Goal: Information Seeking & Learning: Learn about a topic

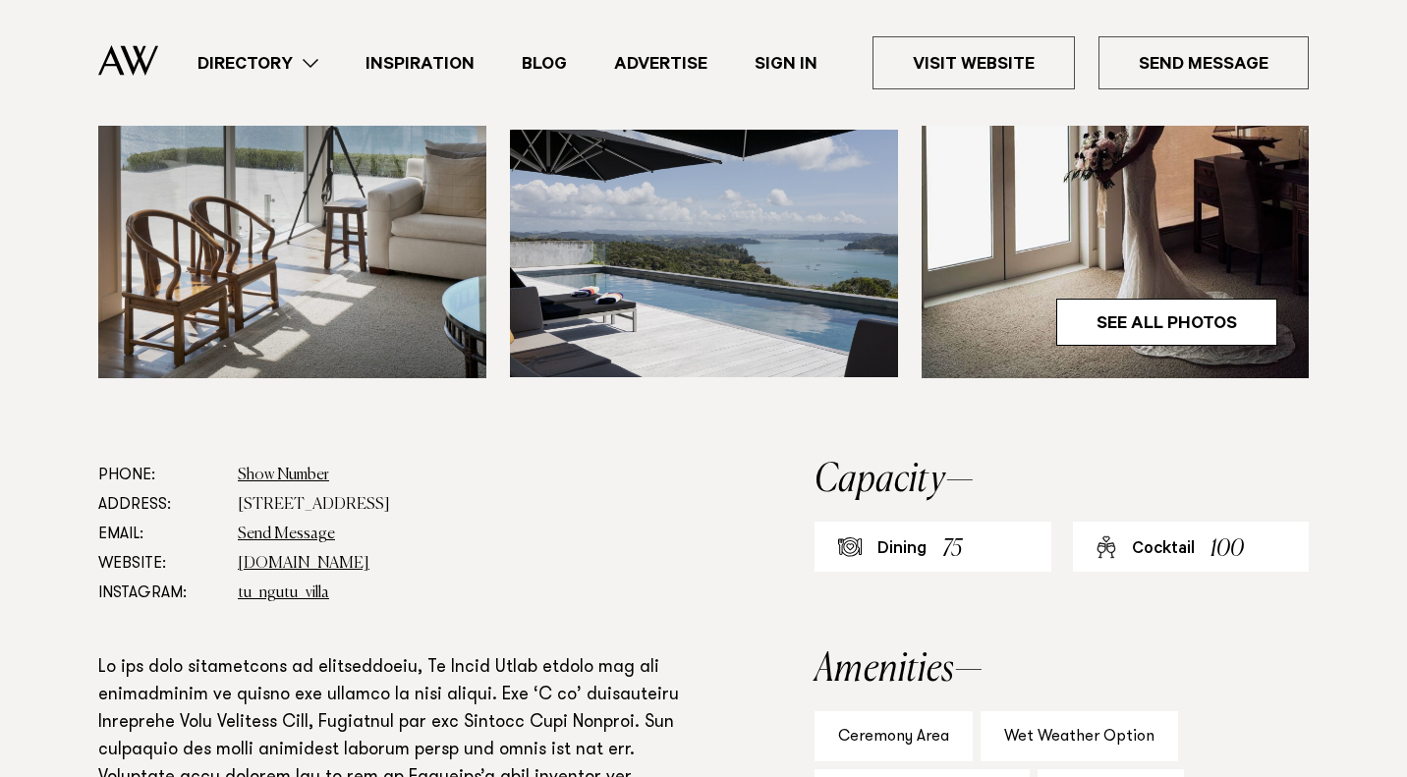
scroll to position [779, 0]
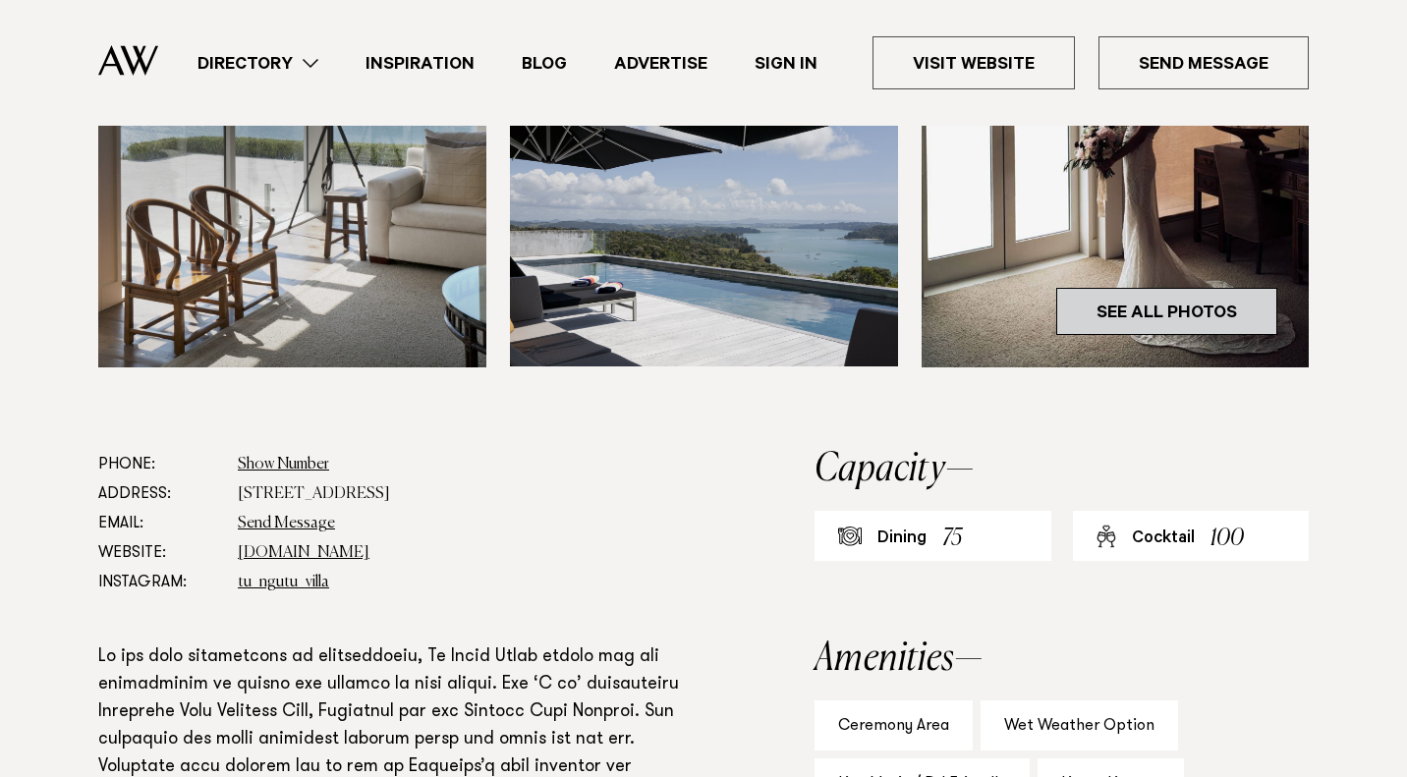
click at [1188, 316] on link "See All Photos" at bounding box center [1166, 311] width 221 height 47
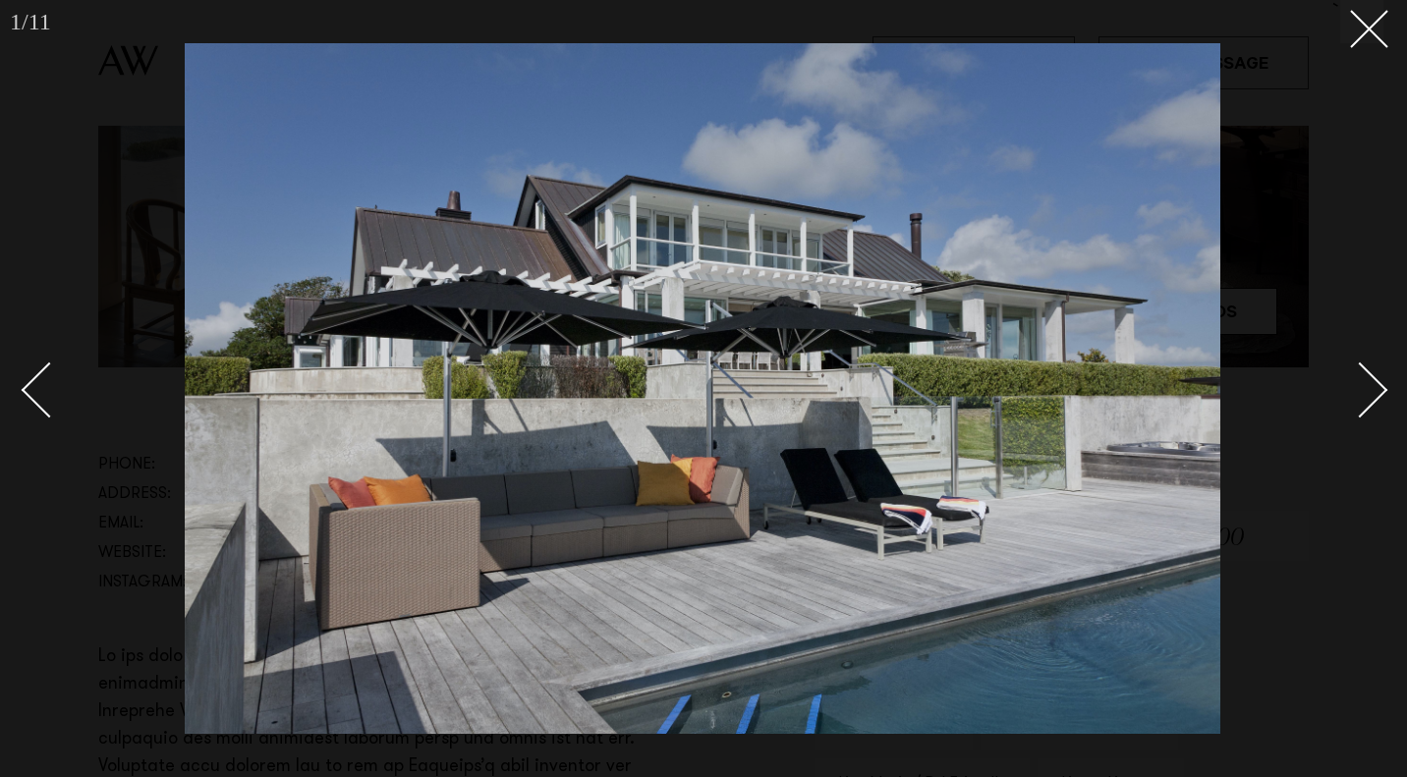
click at [1374, 377] on div "Next slide" at bounding box center [1360, 390] width 56 height 56
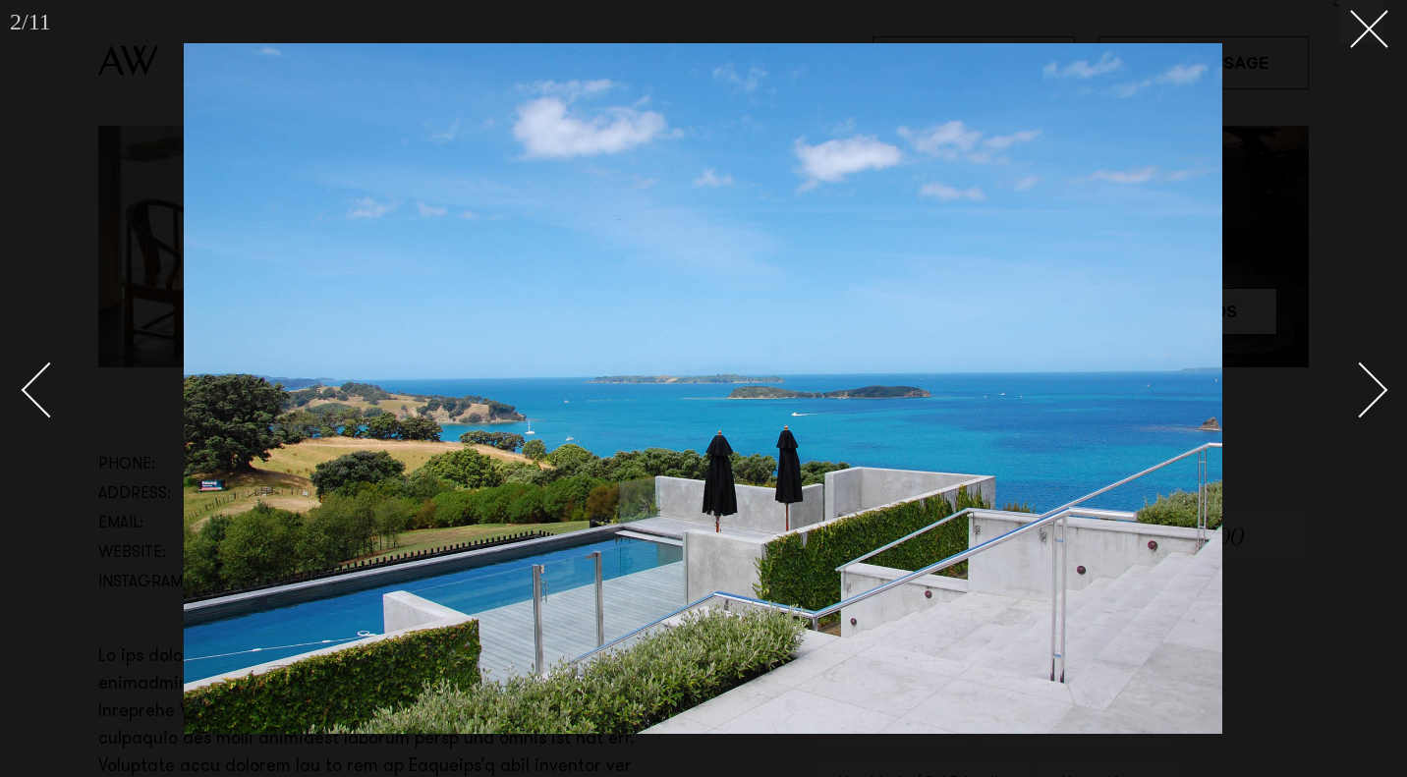
click at [1374, 377] on div "Next slide" at bounding box center [1360, 390] width 56 height 56
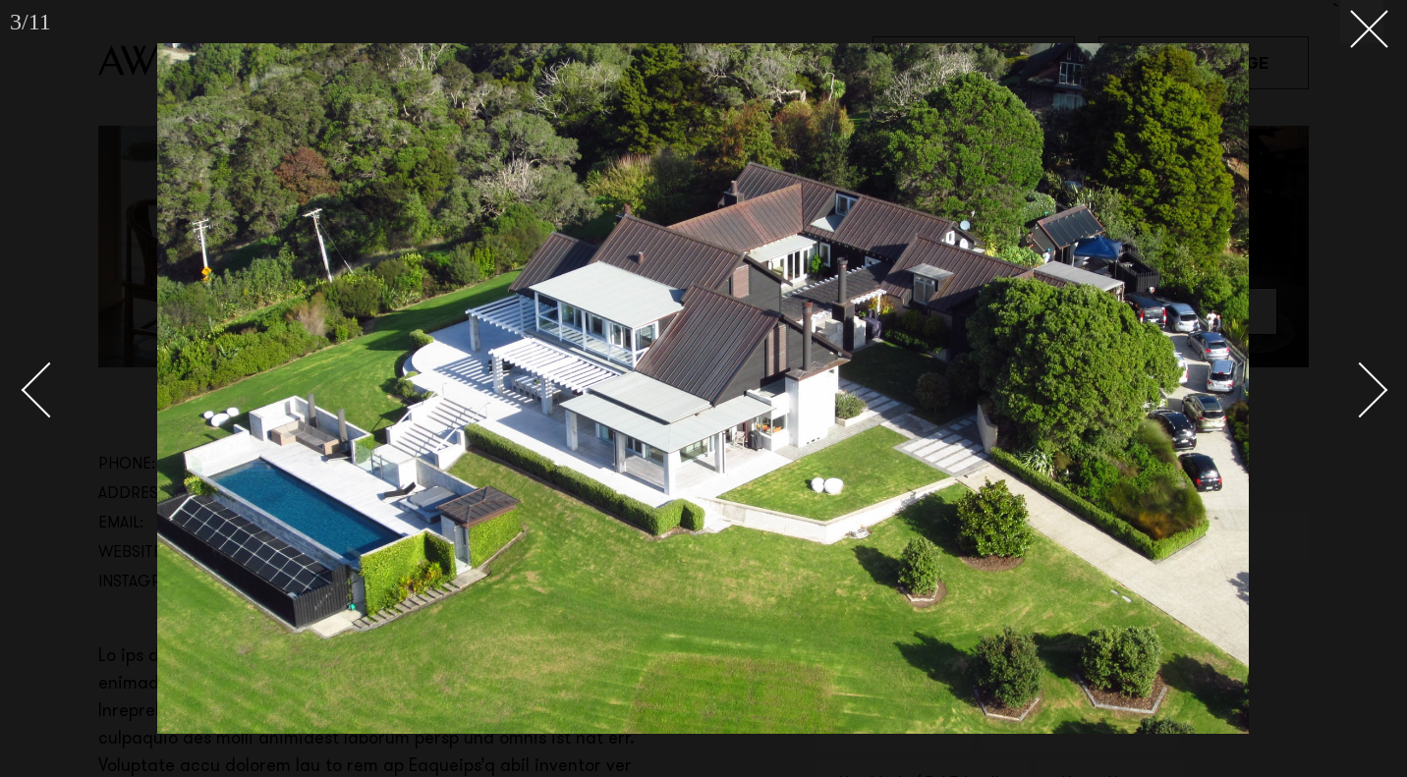
click at [1375, 379] on div "Next slide" at bounding box center [1360, 390] width 56 height 56
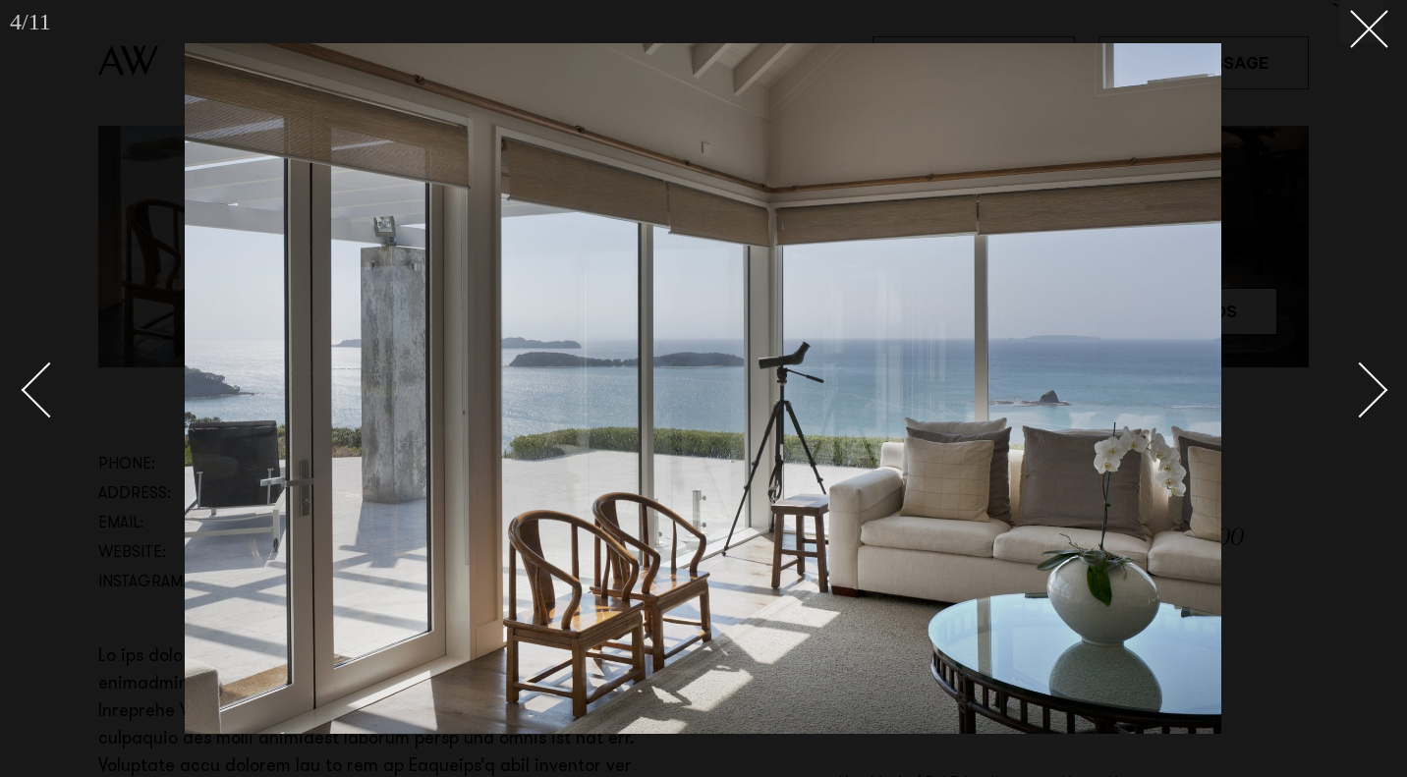
click at [24, 376] on link at bounding box center [58, 389] width 69 height 98
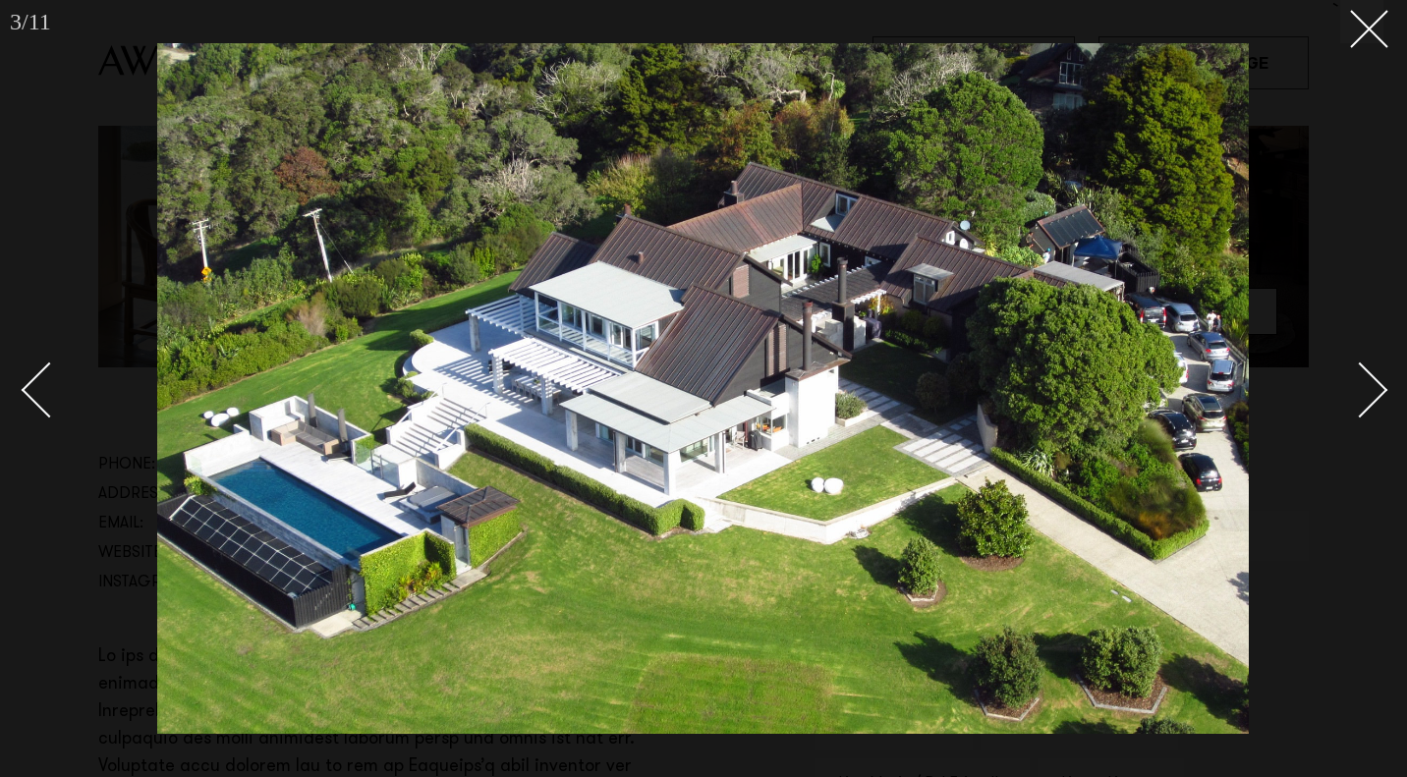
click at [1359, 369] on div "Next slide" at bounding box center [1360, 390] width 56 height 56
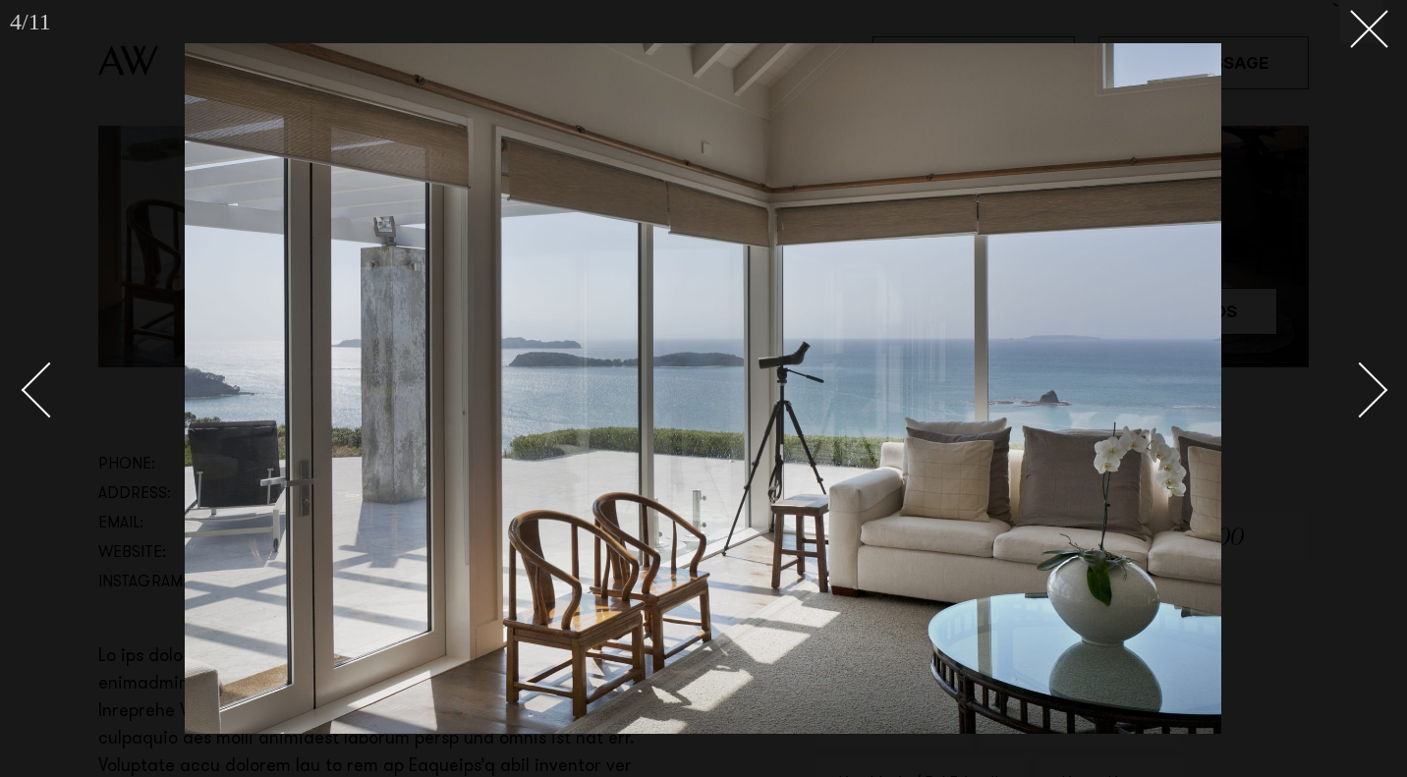
click at [1370, 369] on link at bounding box center [1348, 389] width 69 height 98
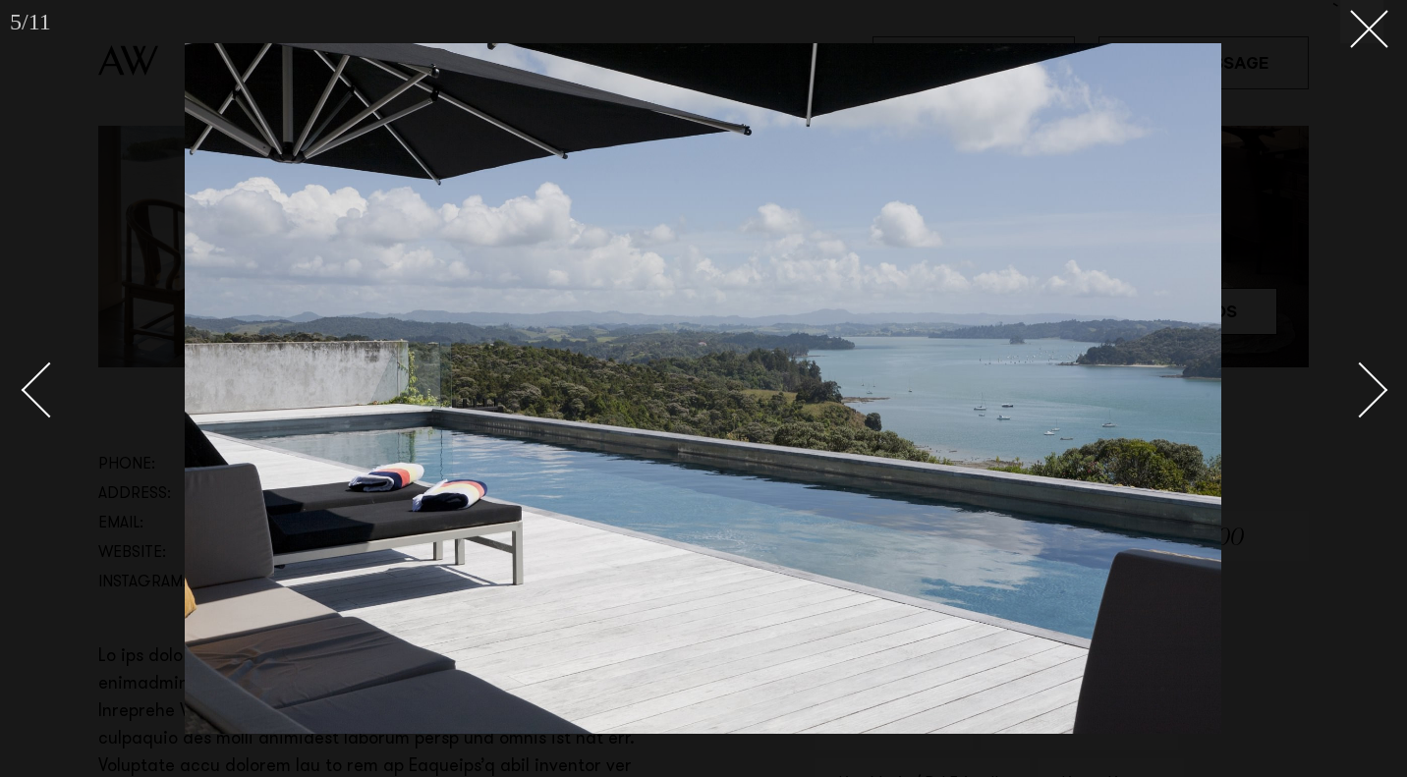
click at [1370, 369] on link at bounding box center [1348, 389] width 69 height 98
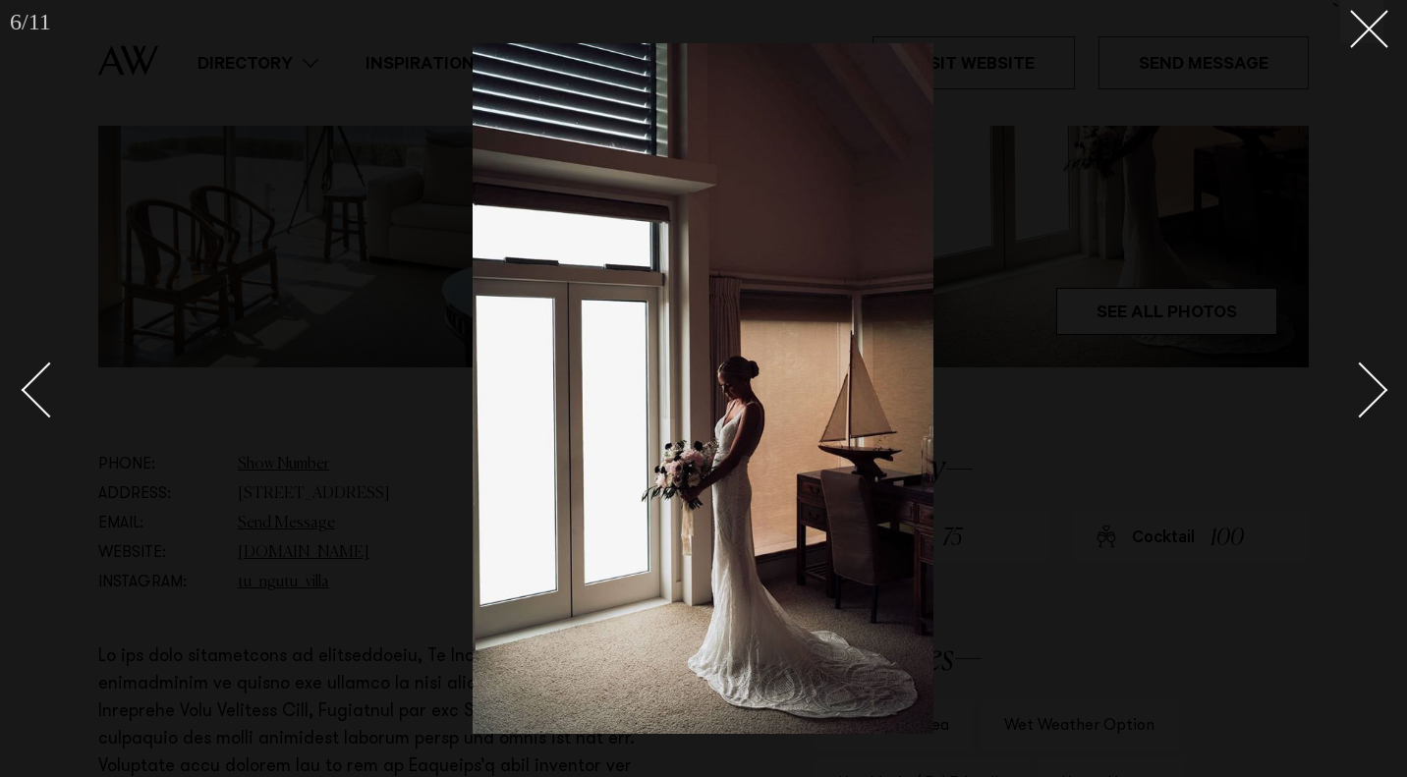
click at [1377, 371] on link at bounding box center [1348, 389] width 69 height 98
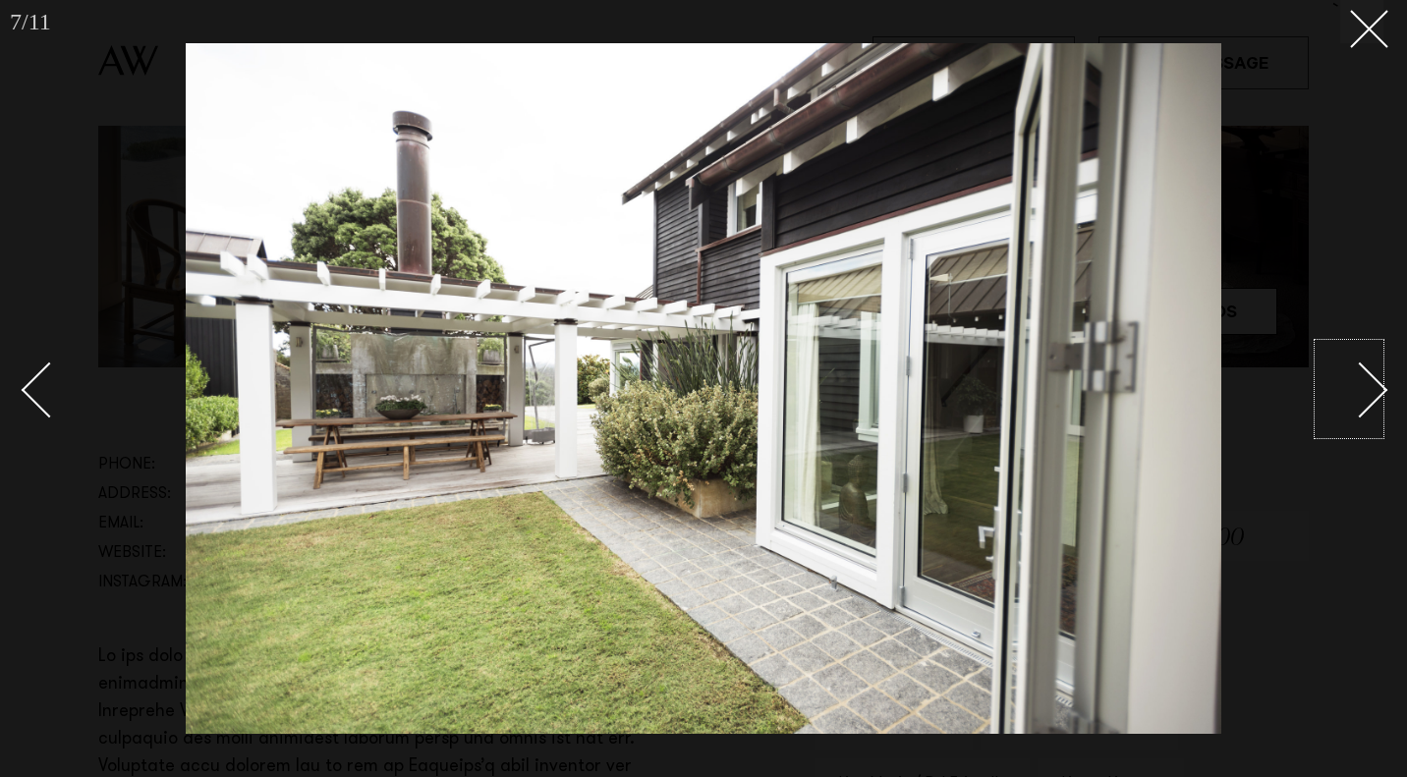
click at [1360, 384] on div "Next slide" at bounding box center [1360, 390] width 56 height 56
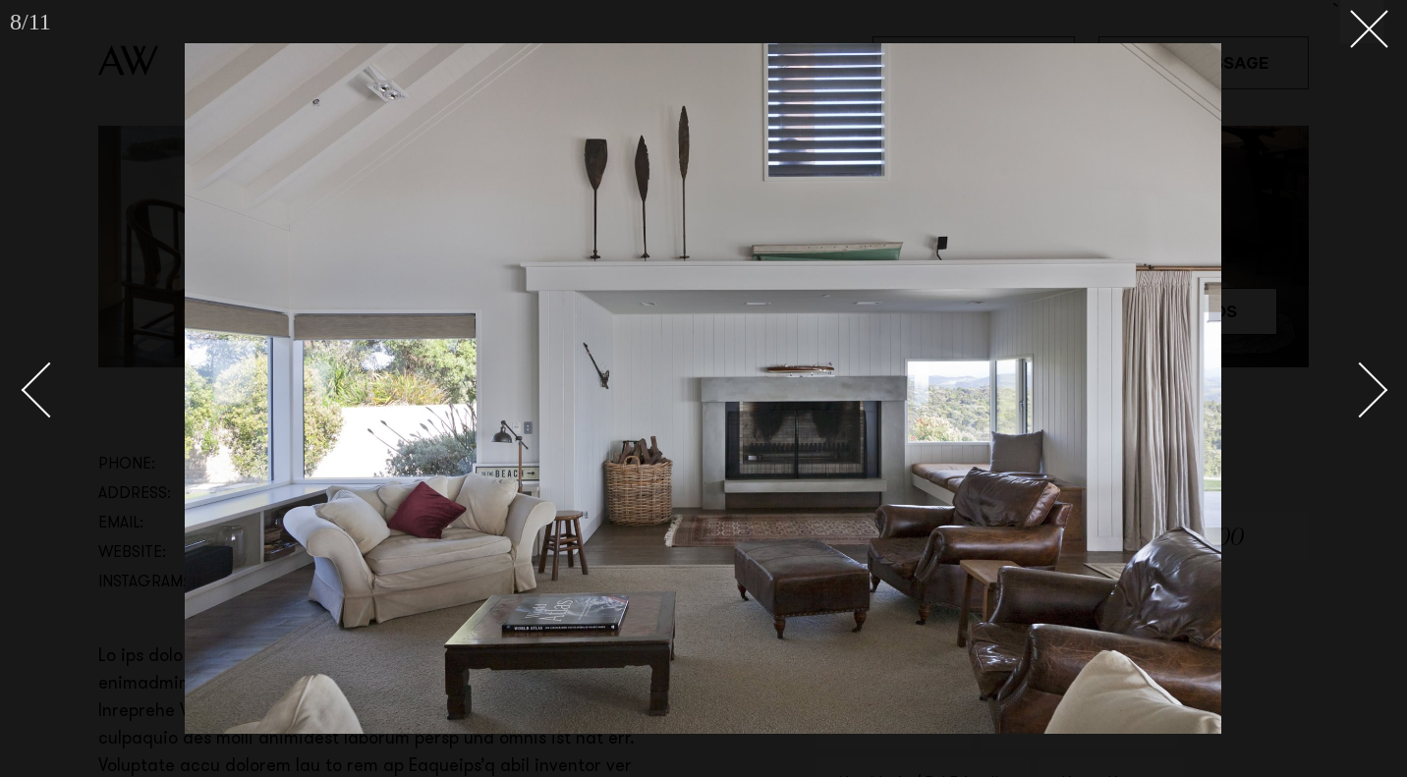
click at [1360, 384] on div "Next slide" at bounding box center [1360, 390] width 56 height 56
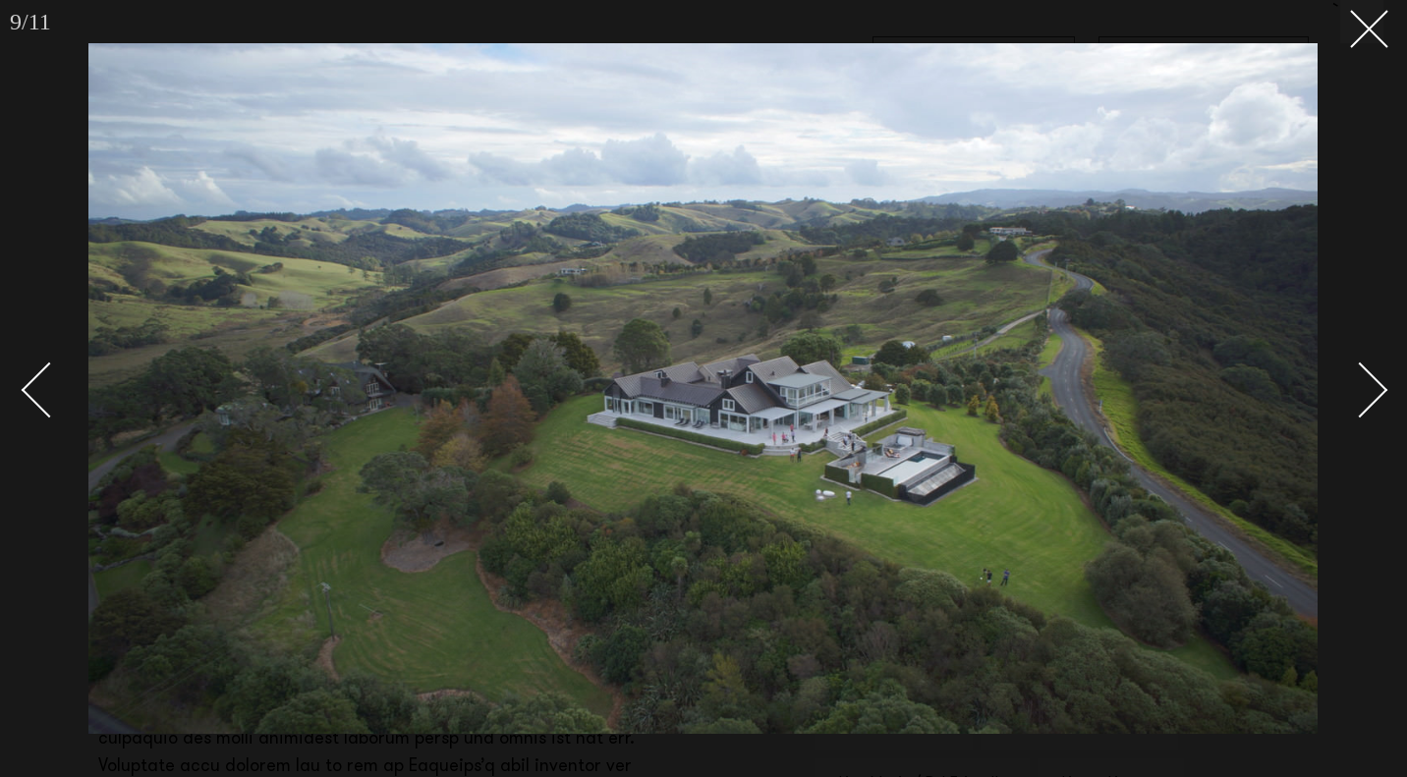
click at [1376, 390] on div "Next slide" at bounding box center [1360, 390] width 56 height 56
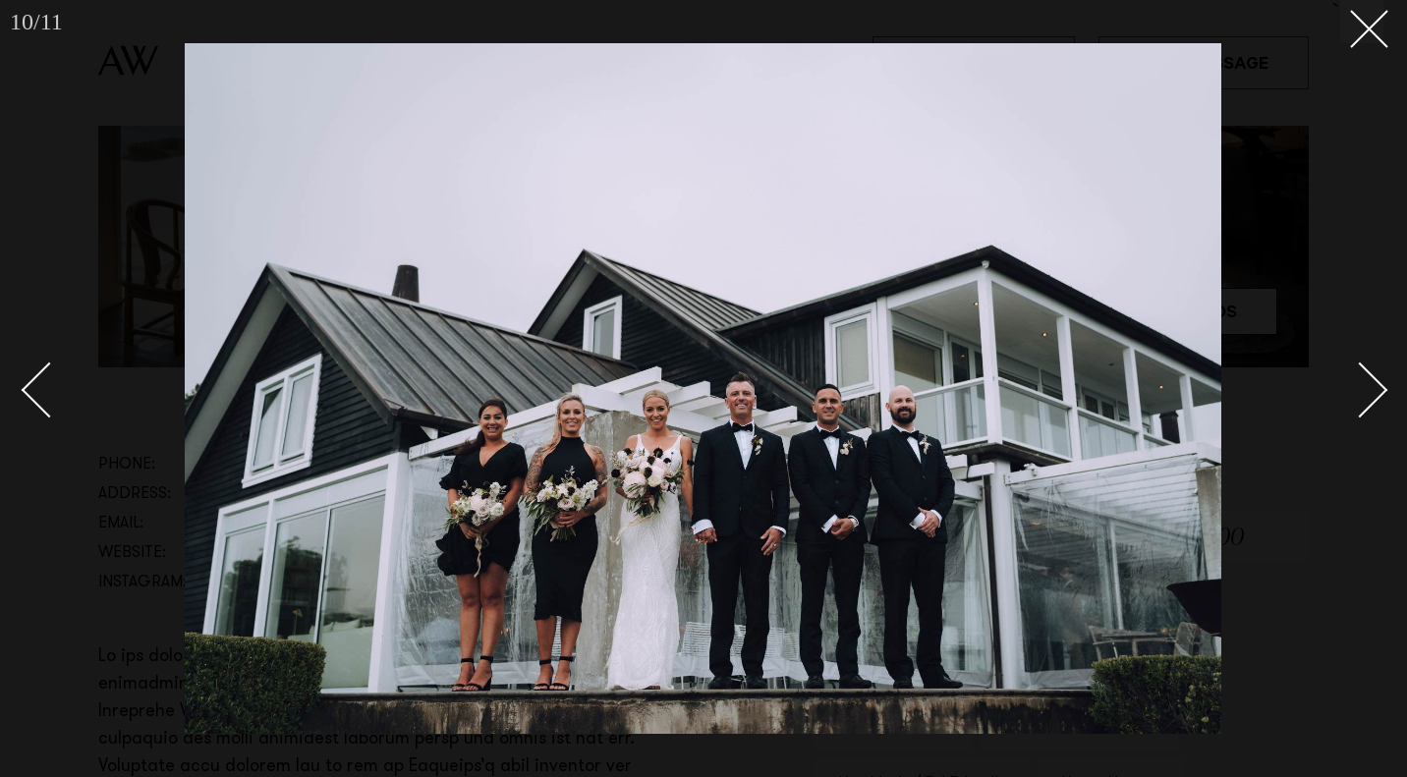
click at [1377, 391] on div "Next slide" at bounding box center [1360, 390] width 56 height 56
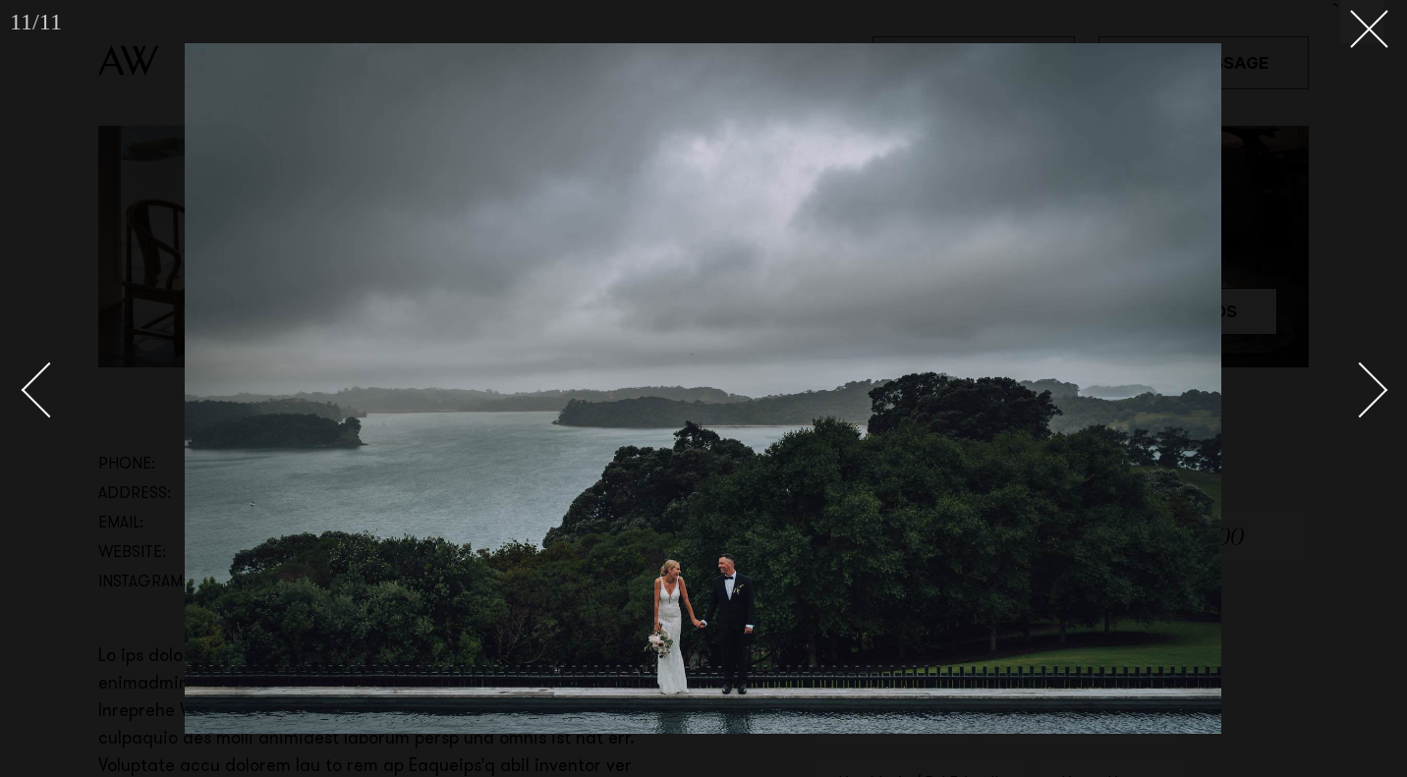
click at [1377, 391] on div "Next slide" at bounding box center [1360, 390] width 56 height 56
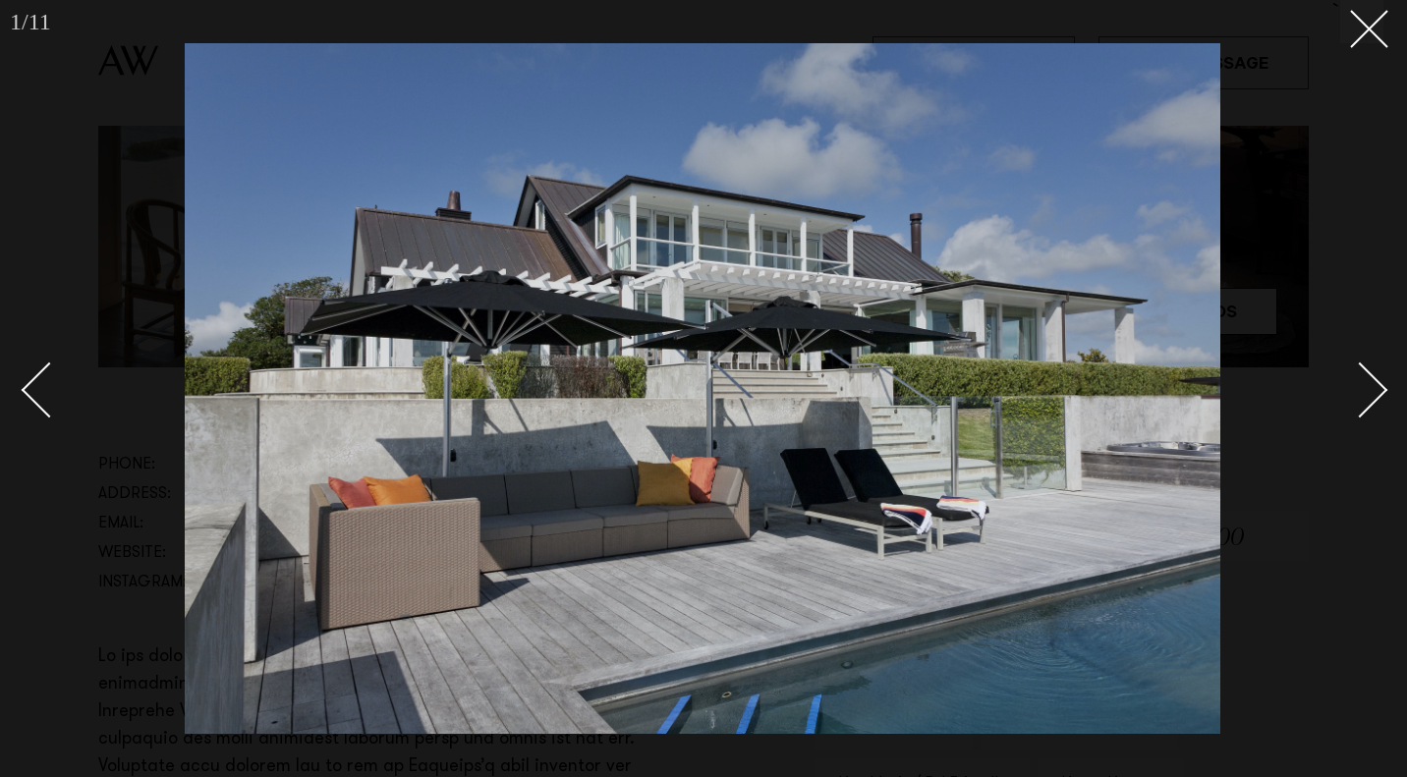
click at [1383, 389] on div "Next slide" at bounding box center [1360, 390] width 56 height 56
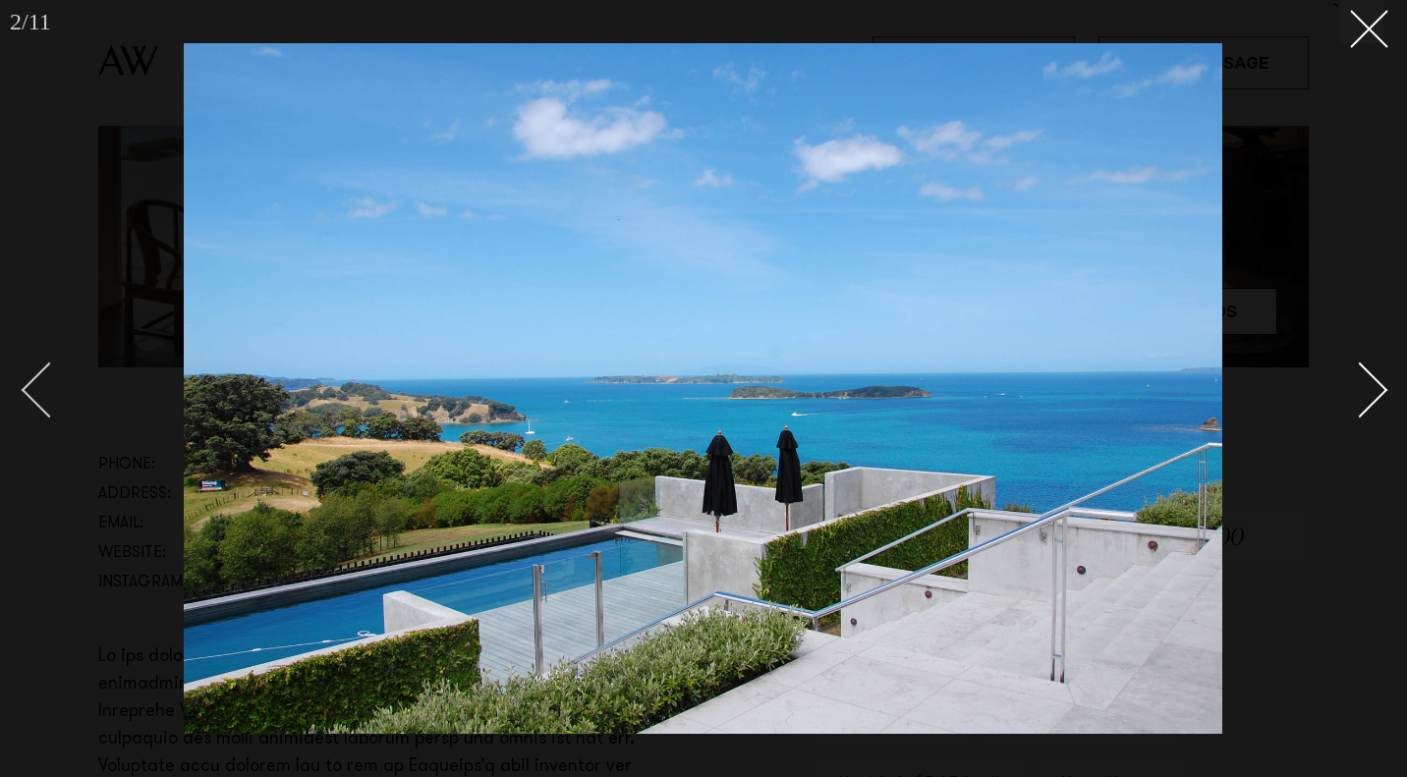
click at [38, 380] on div "Previous slide" at bounding box center [50, 390] width 56 height 56
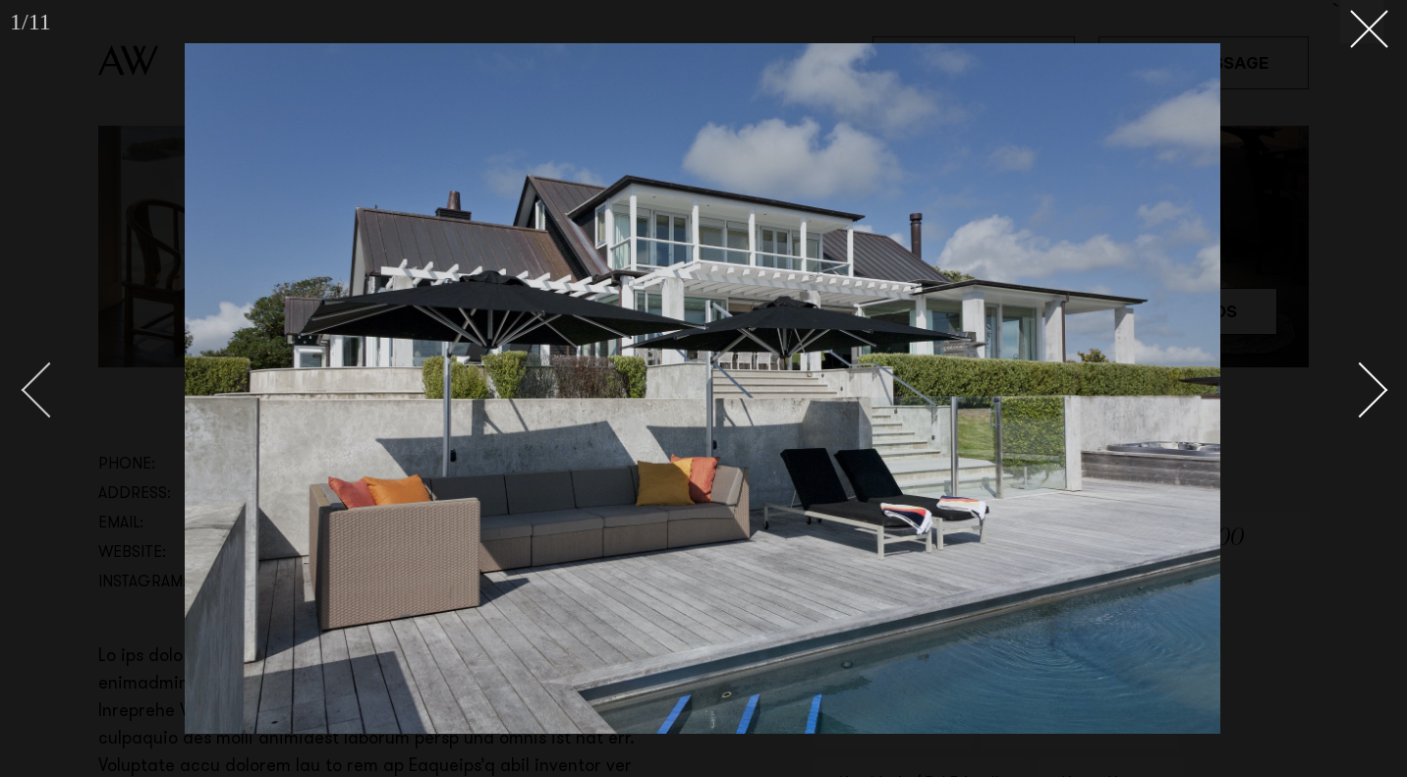
click at [38, 380] on div "Previous slide" at bounding box center [50, 390] width 56 height 56
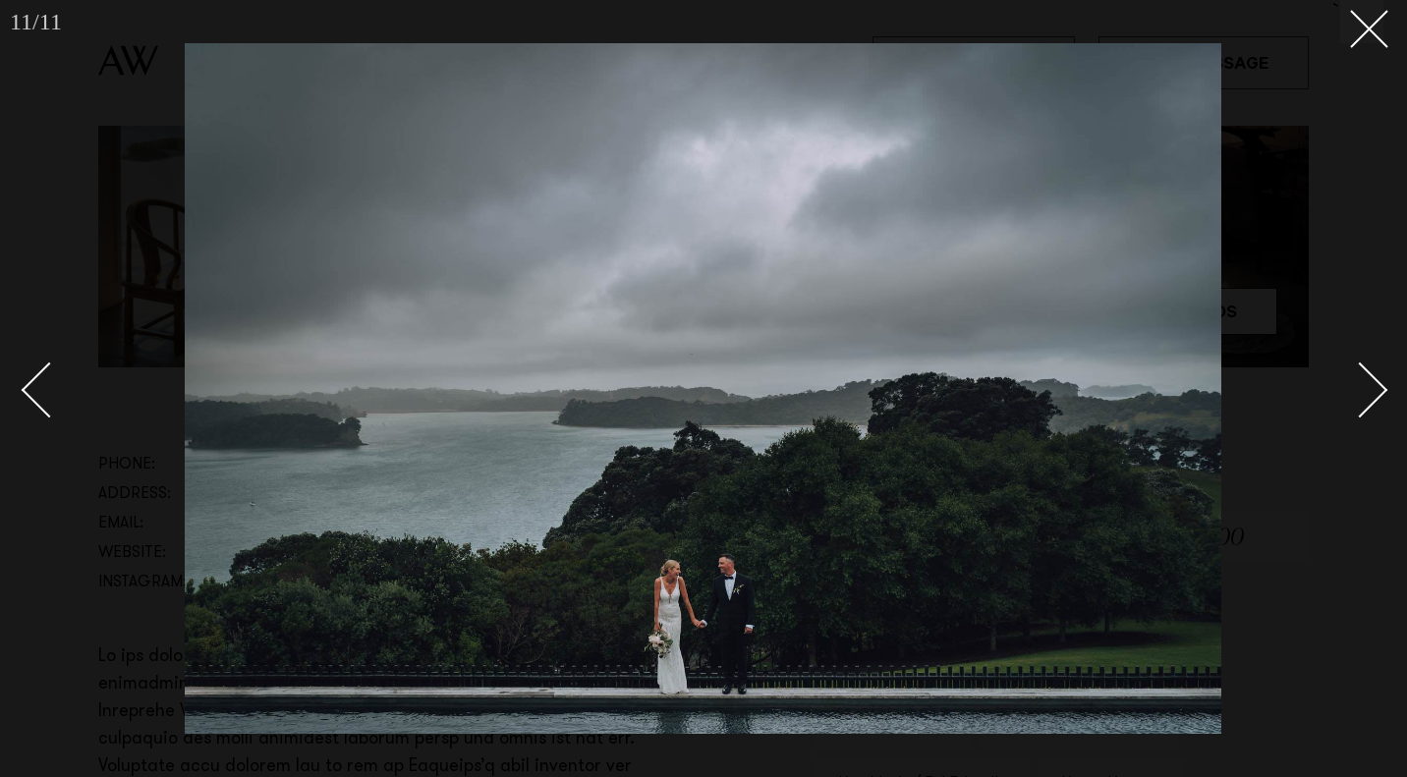
click at [1384, 379] on div at bounding box center [703, 388] width 1407 height 777
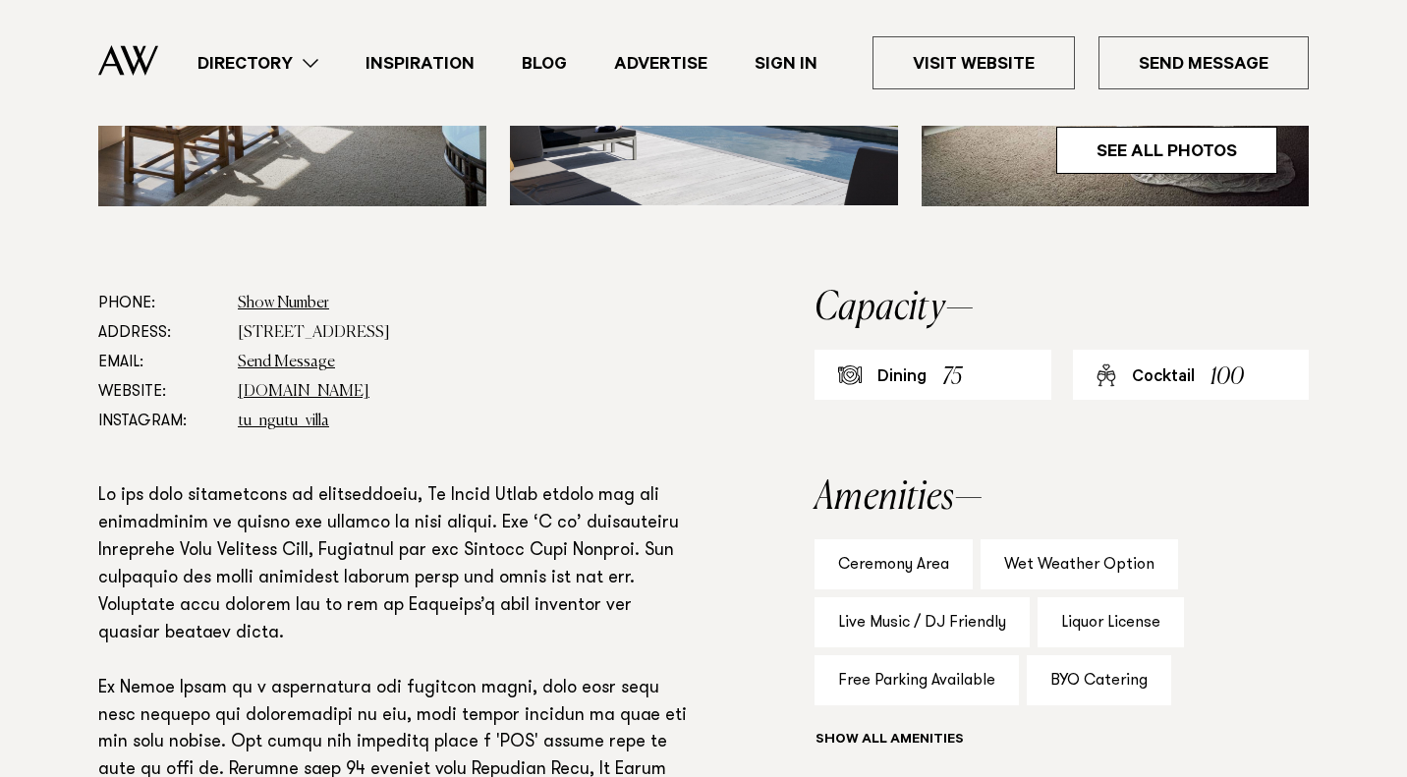
scroll to position [1179, 0]
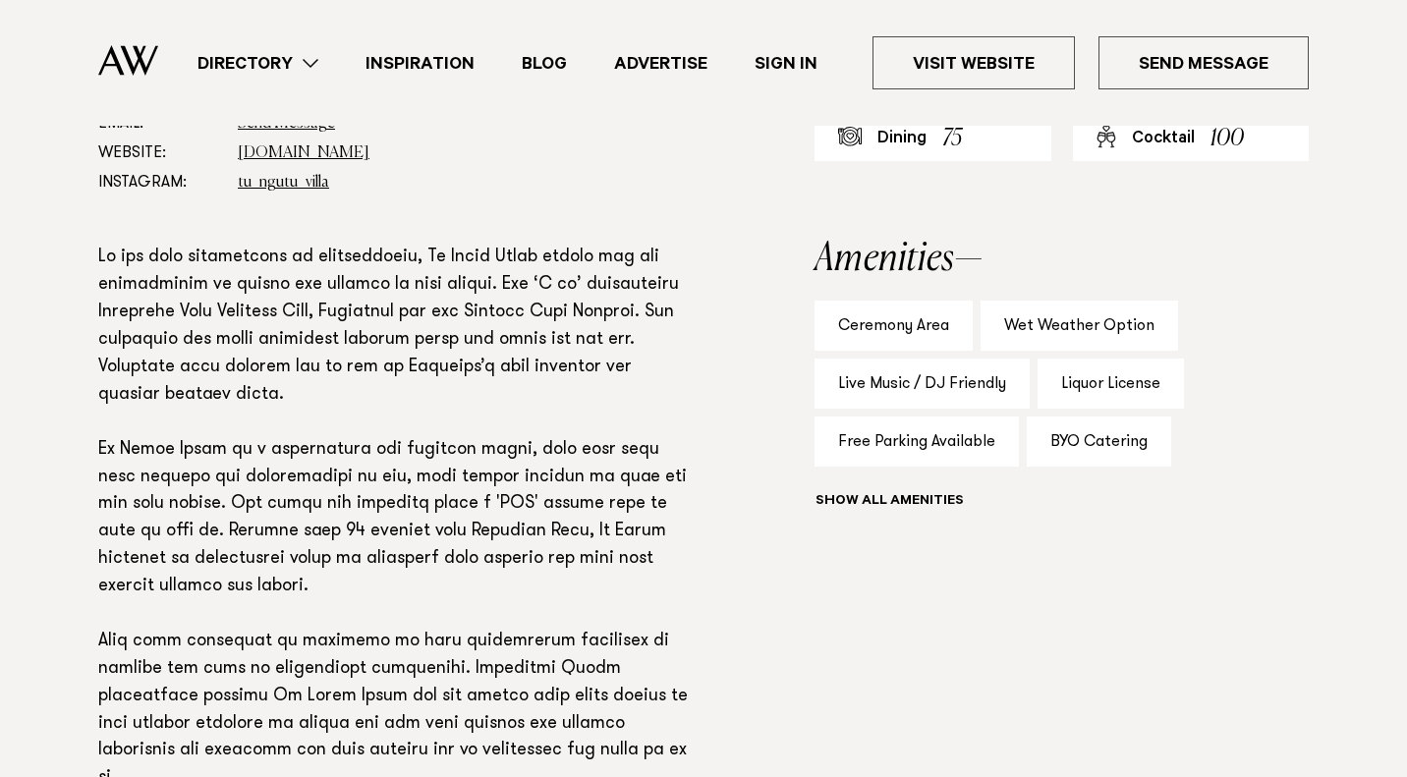
click at [875, 328] on div "Ceremony Area" at bounding box center [893, 326] width 158 height 50
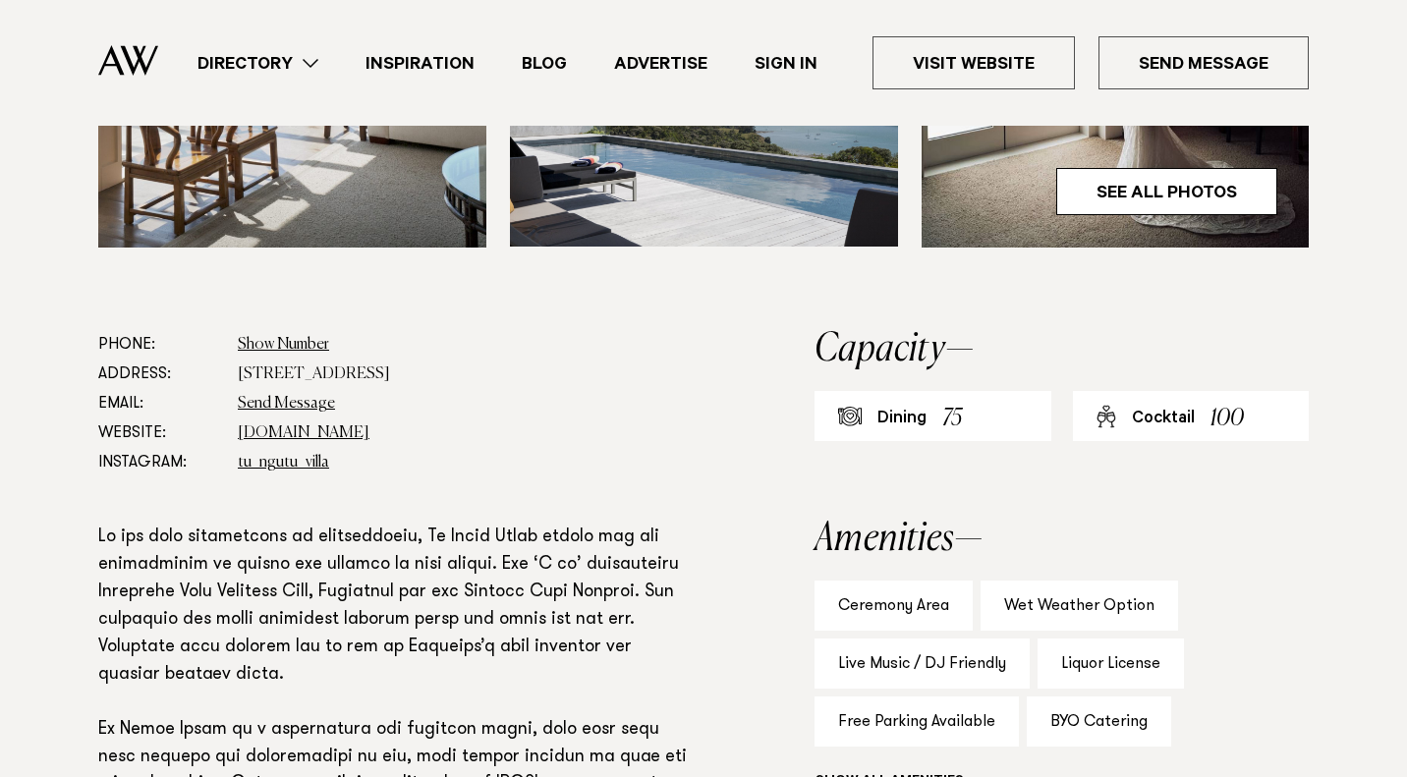
scroll to position [901, 0]
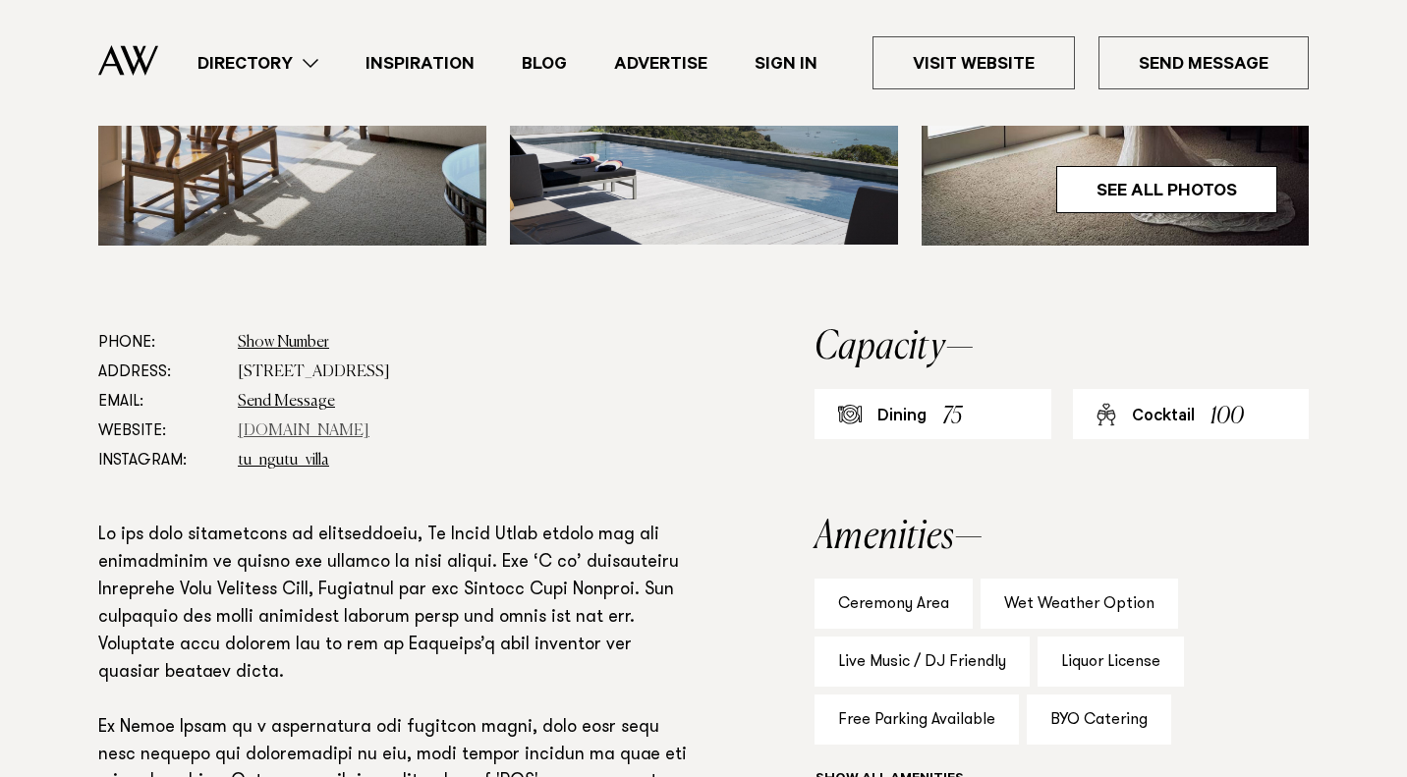
click at [353, 428] on link "[DOMAIN_NAME]" at bounding box center [304, 431] width 132 height 16
